Goal: Go to known website: Access a specific website the user already knows

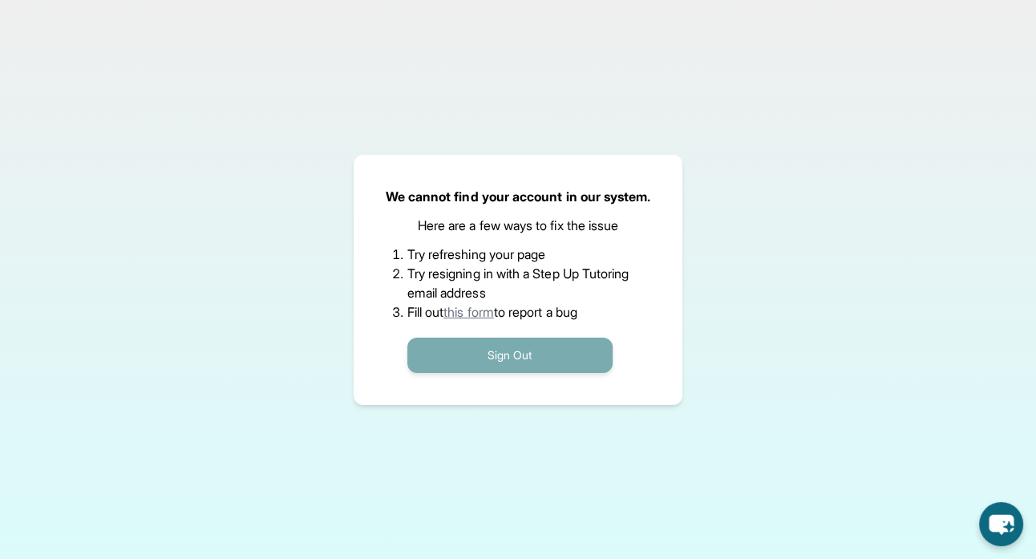
click at [490, 350] on button "Sign Out" at bounding box center [509, 355] width 205 height 35
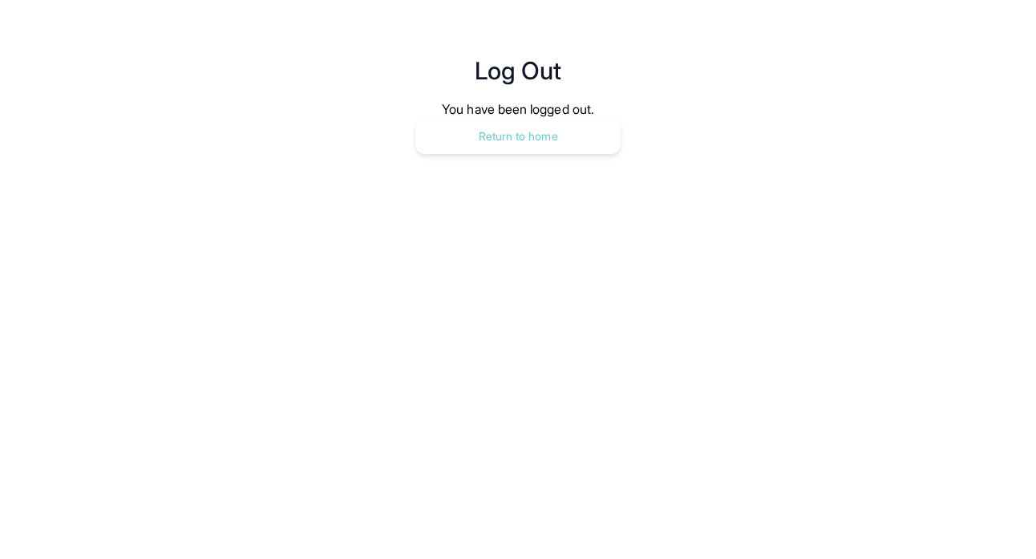
click at [508, 136] on button "Return to home" at bounding box center [517, 136] width 205 height 35
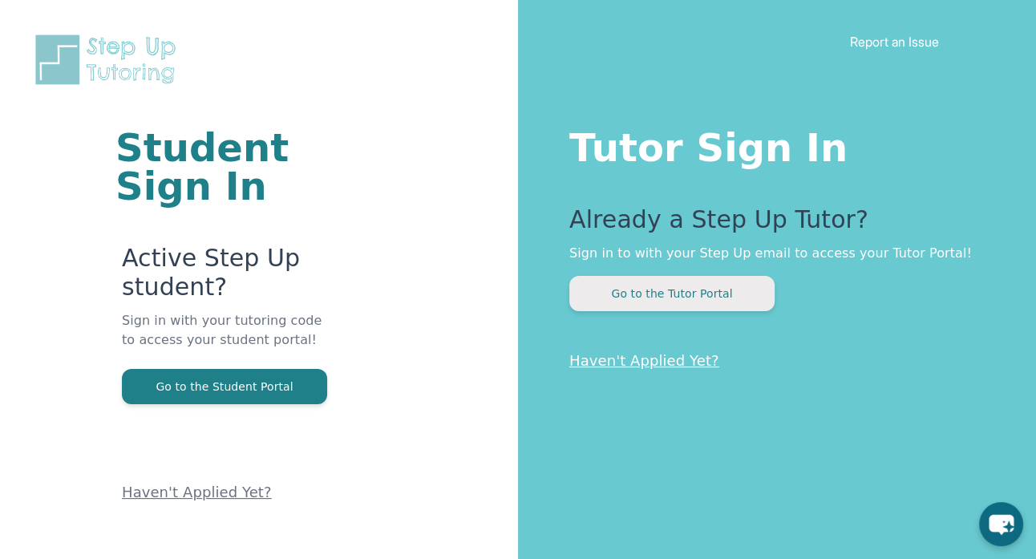
click at [629, 292] on button "Go to the Tutor Portal" at bounding box center [671, 293] width 205 height 35
